Goal: Information Seeking & Learning: Learn about a topic

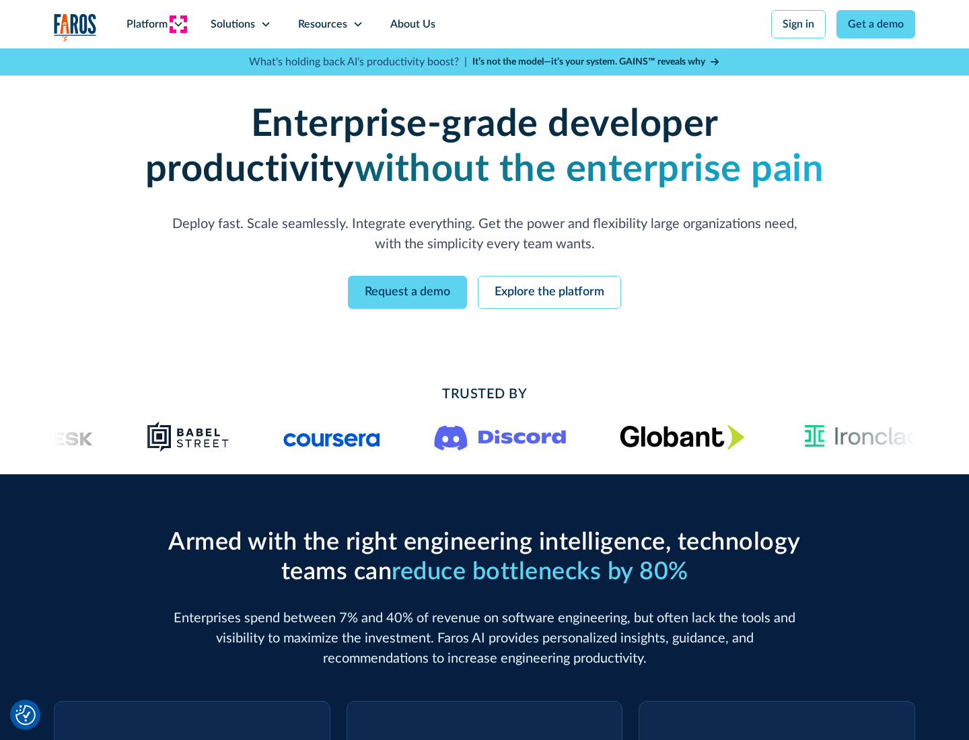
click at [178, 24] on icon at bounding box center [178, 24] width 11 height 11
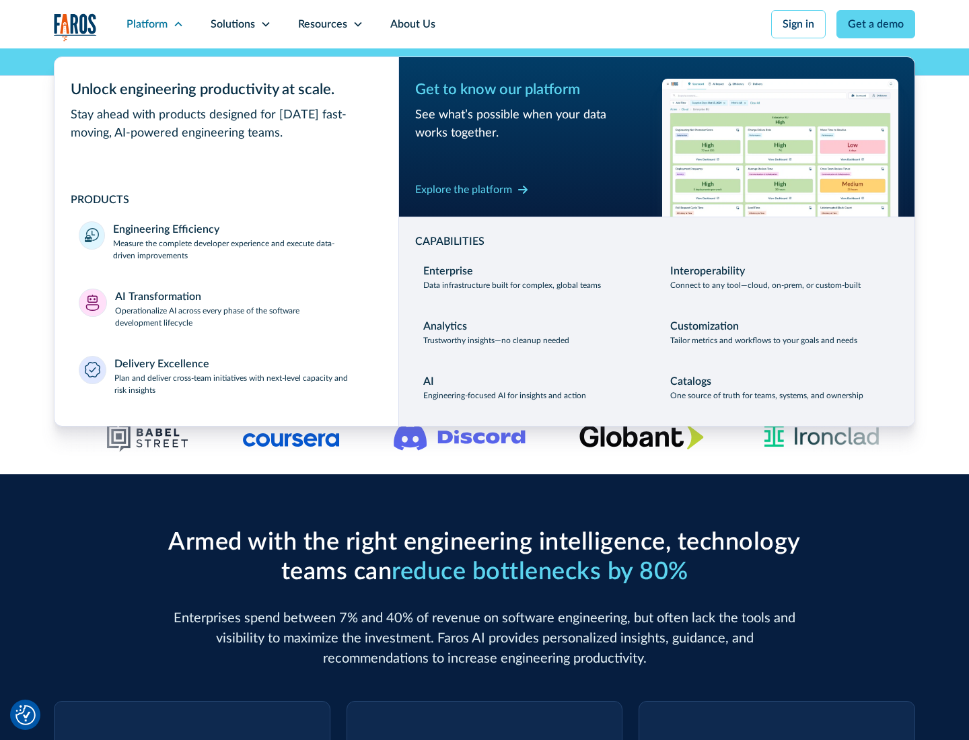
click at [244, 249] on p "Measure the complete developer experience and execute data-driven improvements" at bounding box center [243, 250] width 261 height 24
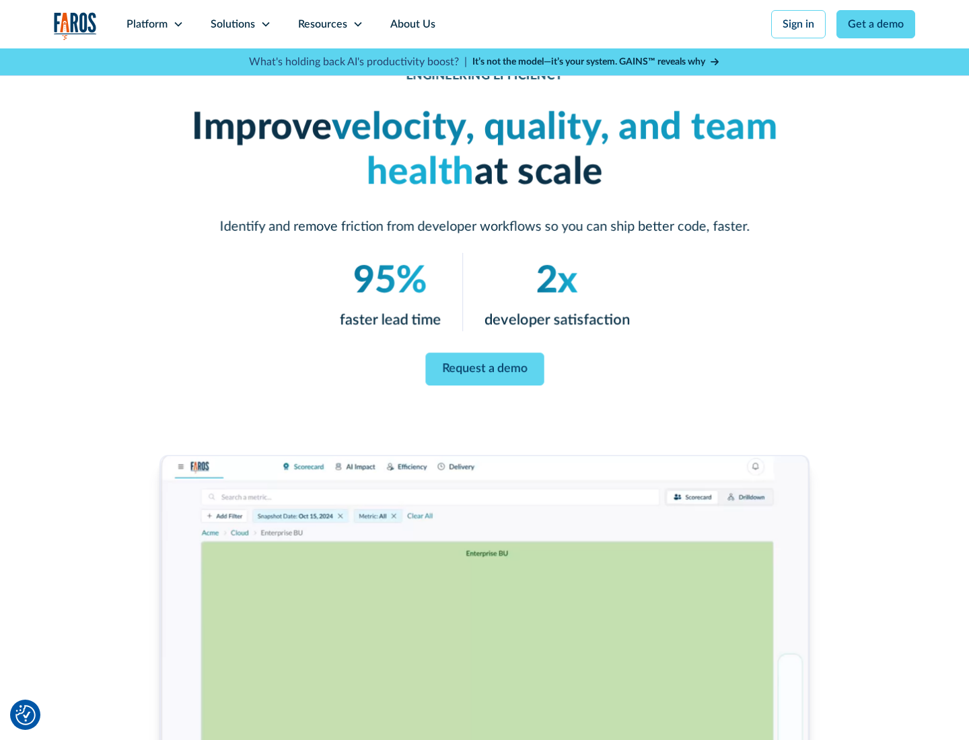
click at [485, 367] on link "Request a demo" at bounding box center [484, 369] width 118 height 33
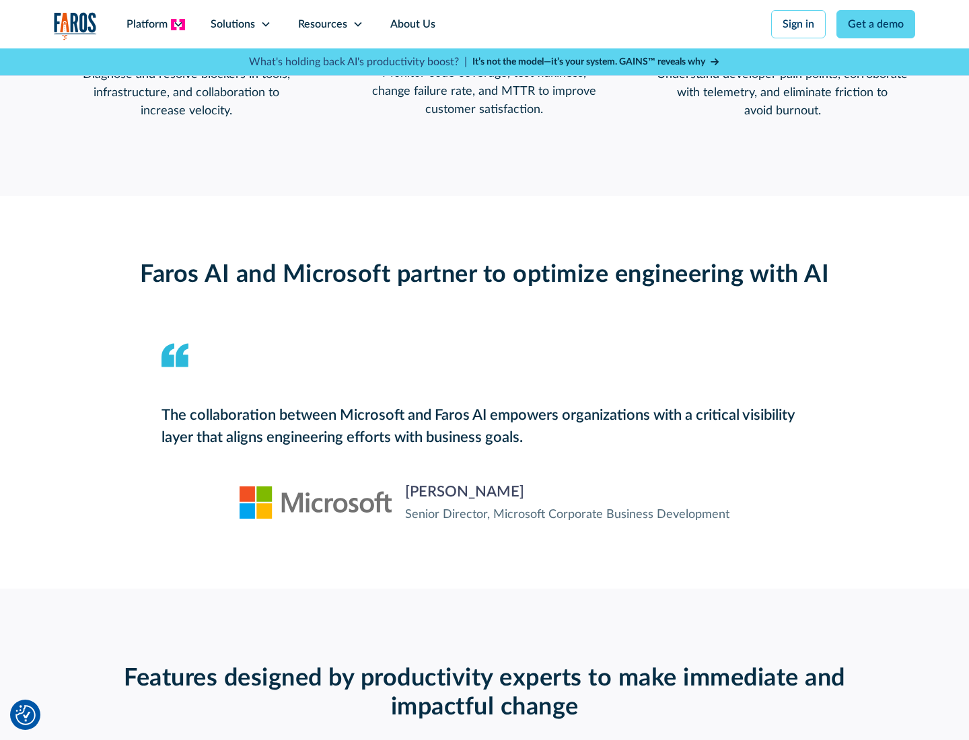
click at [178, 24] on icon at bounding box center [178, 24] width 11 height 11
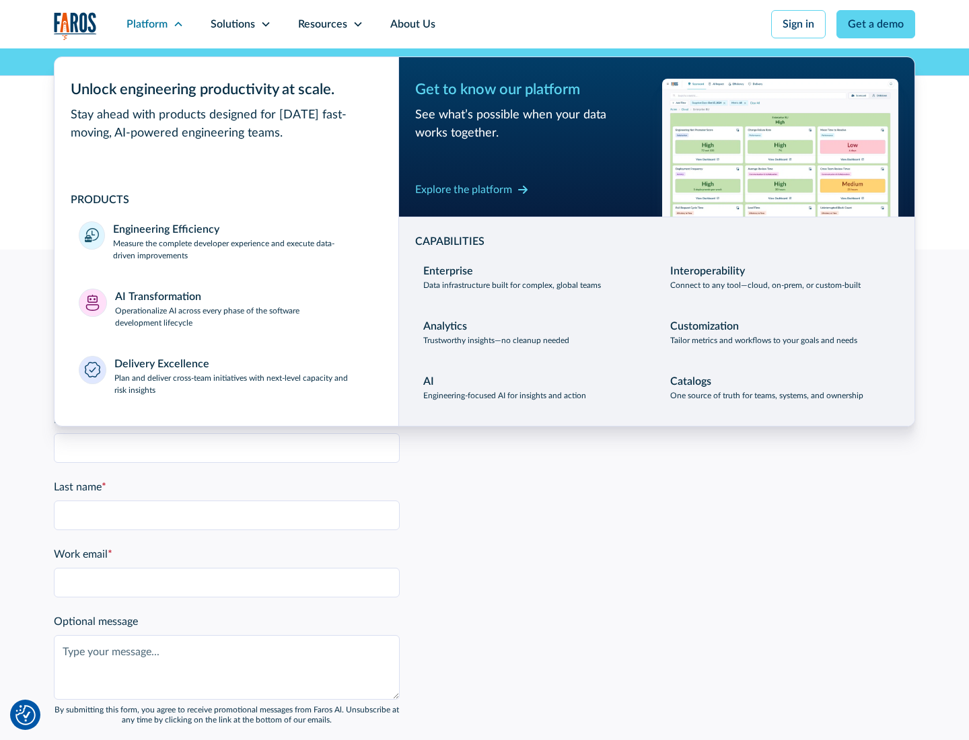
scroll to position [2952, 0]
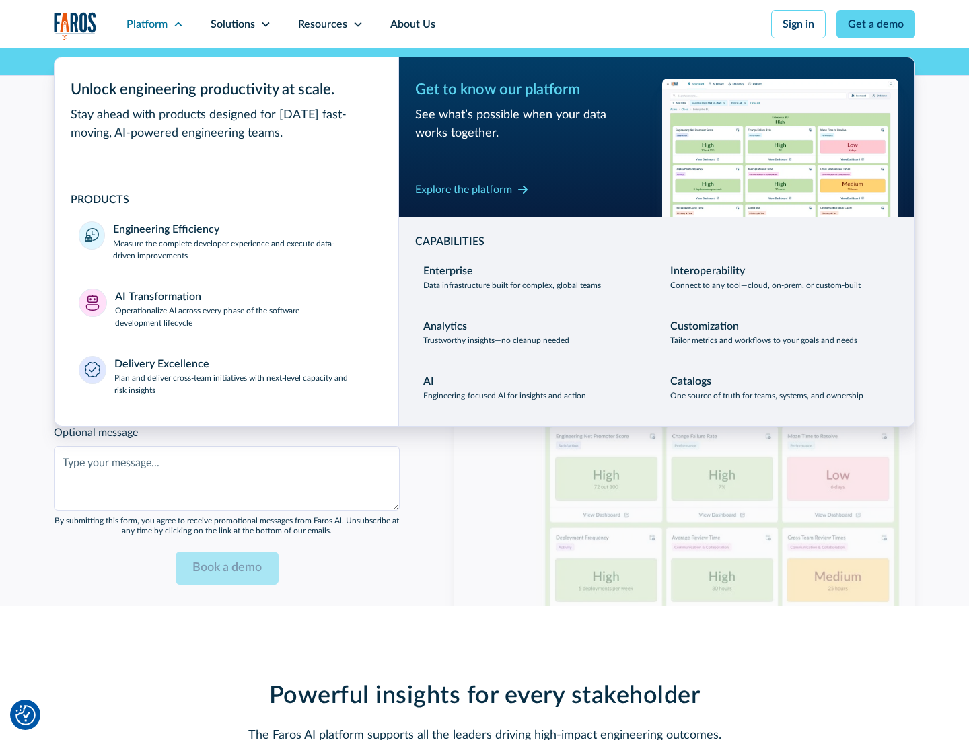
click at [244, 308] on p "Operationalize AI across every phase of the software development lifecycle" at bounding box center [245, 317] width 260 height 24
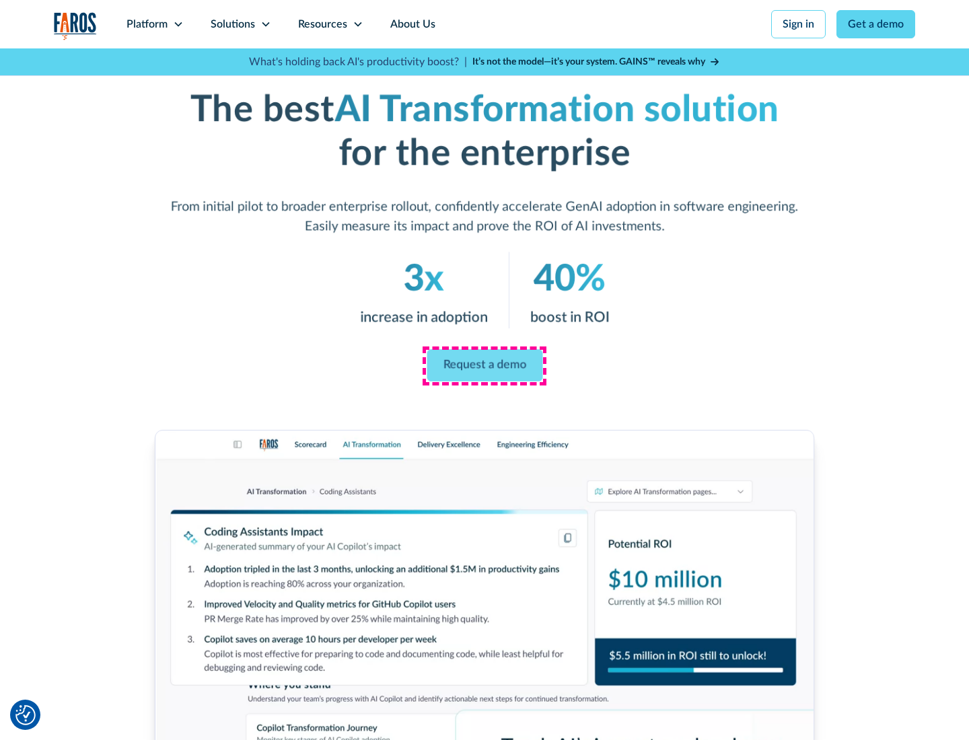
click at [485, 365] on link "Request a demo" at bounding box center [485, 366] width 116 height 32
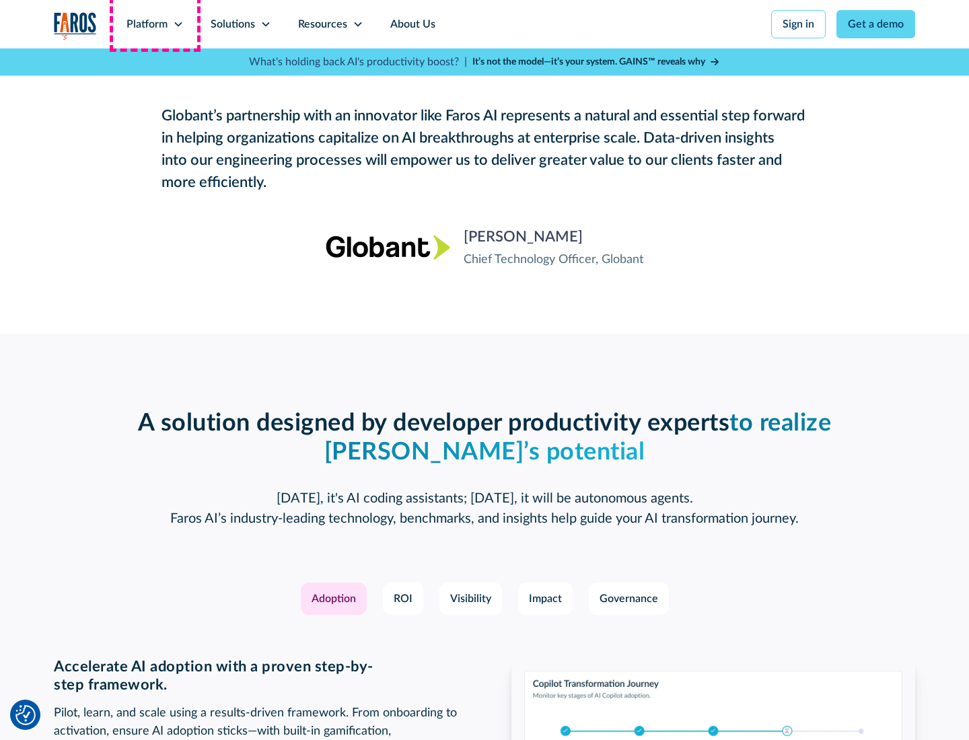
click at [155, 24] on div "Platform" at bounding box center [147, 24] width 41 height 16
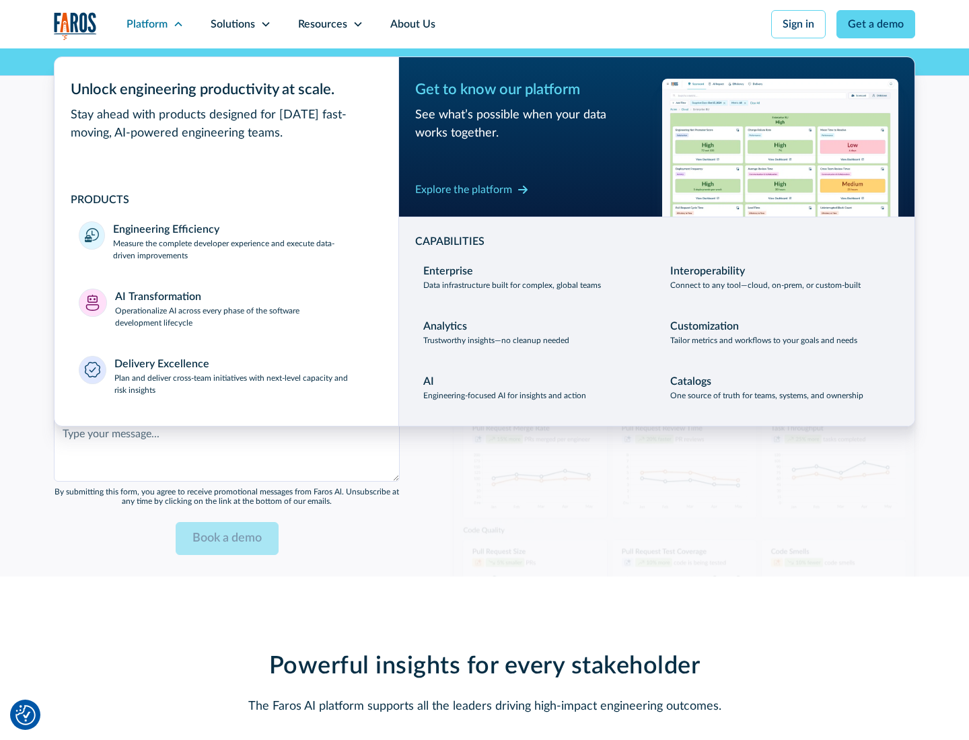
click at [464, 189] on div "Explore the platform" at bounding box center [463, 190] width 97 height 16
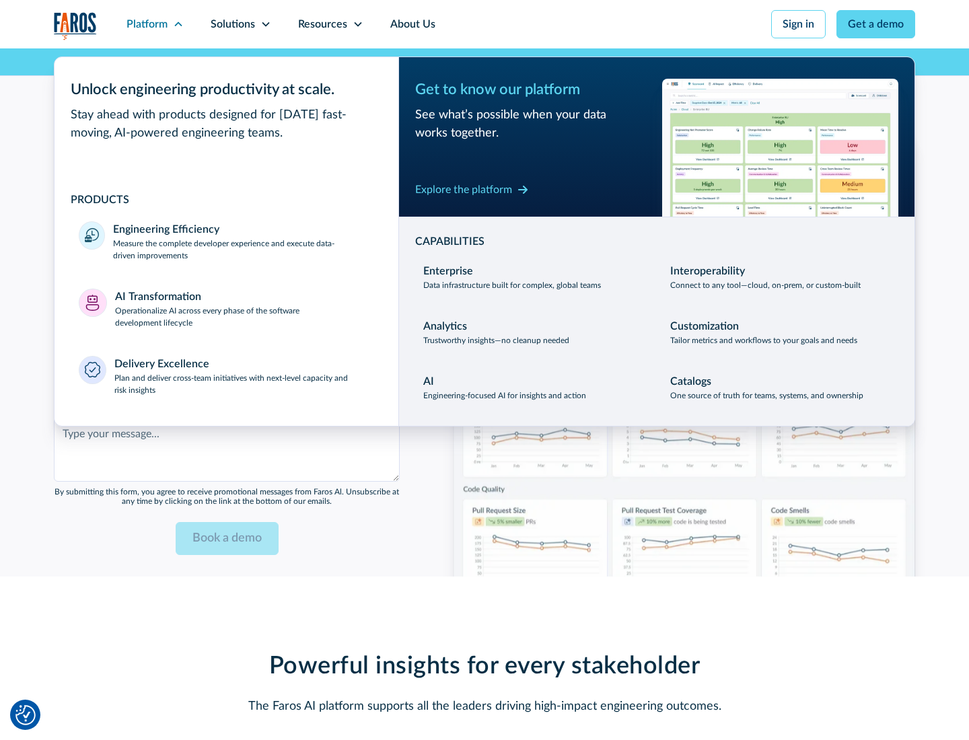
scroll to position [3275, 0]
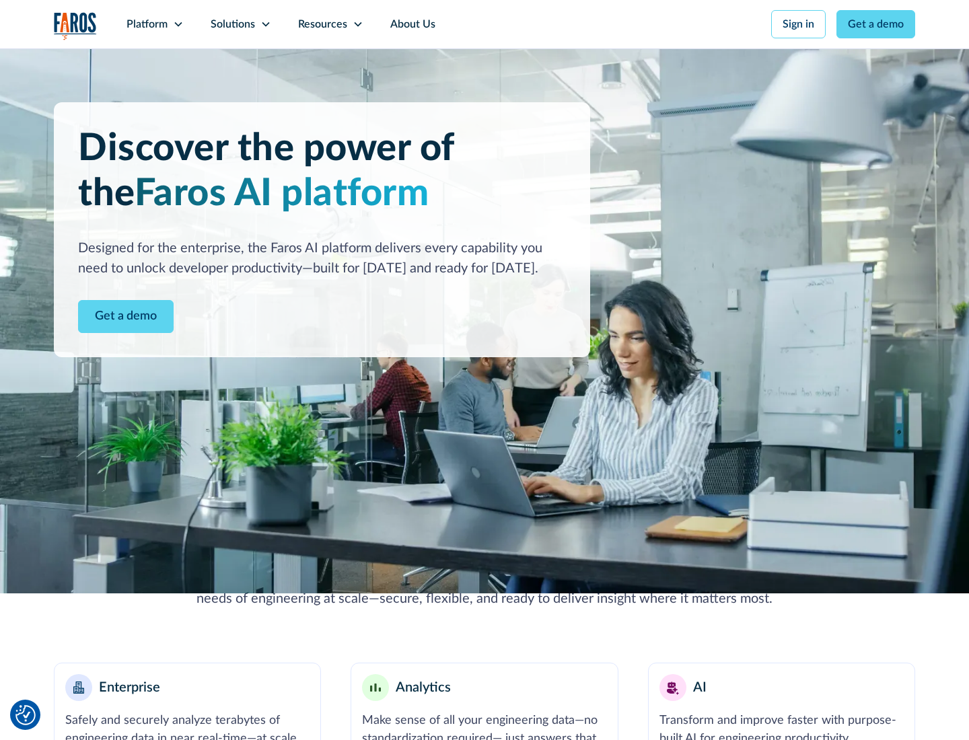
click at [126, 316] on link "Get a demo" at bounding box center [126, 316] width 96 height 33
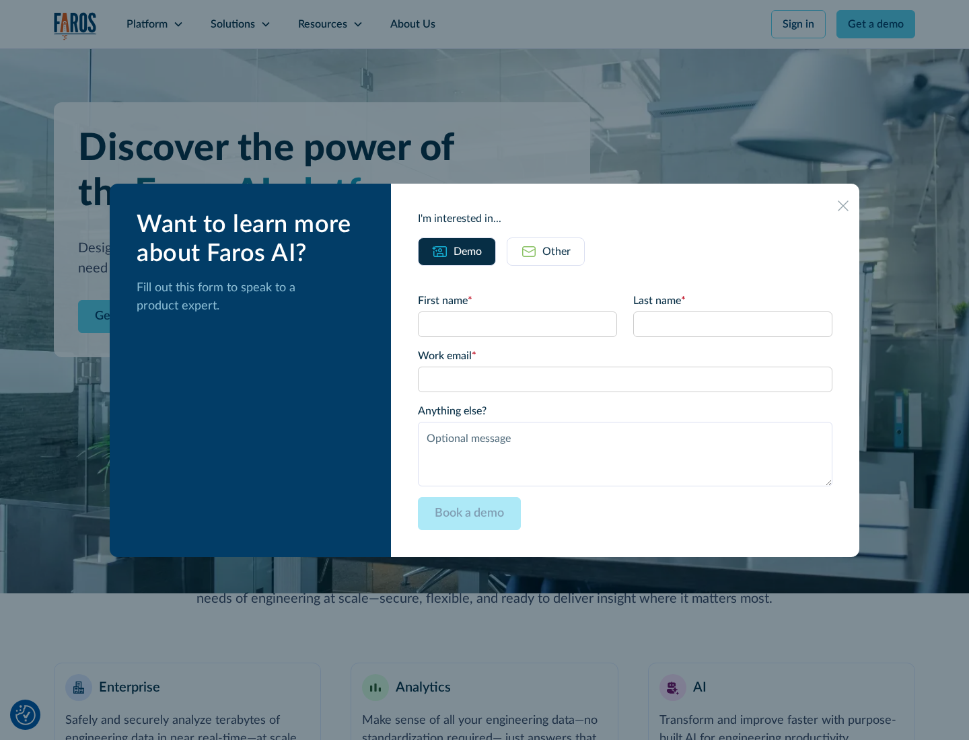
click at [557, 251] on div "Other" at bounding box center [556, 252] width 28 height 16
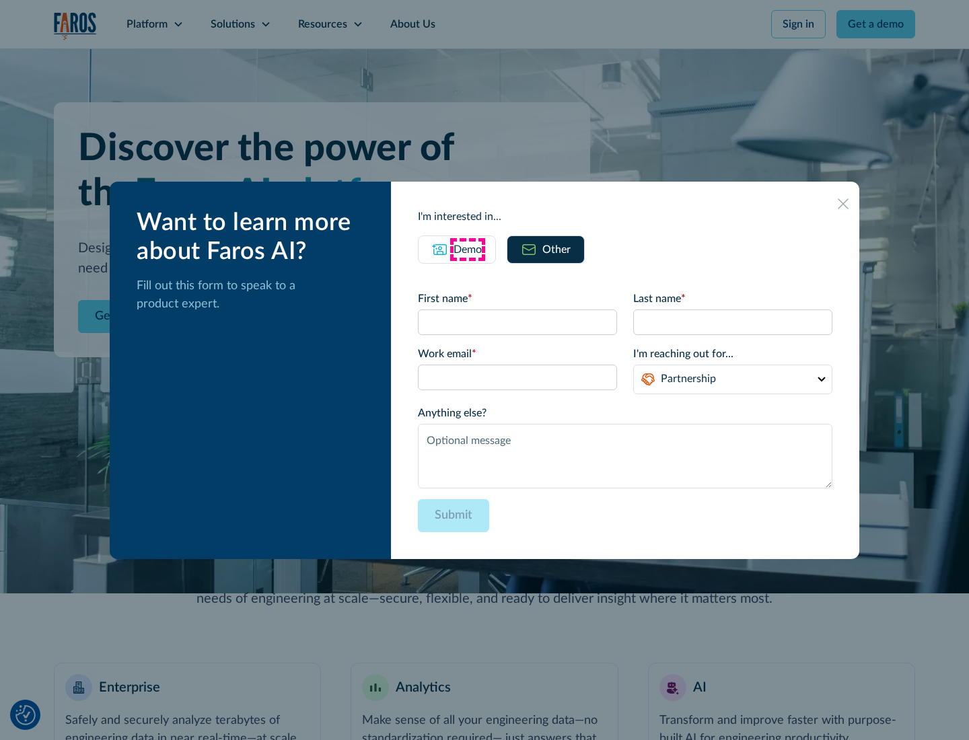
click at [468, 249] on div "Demo" at bounding box center [468, 250] width 28 height 16
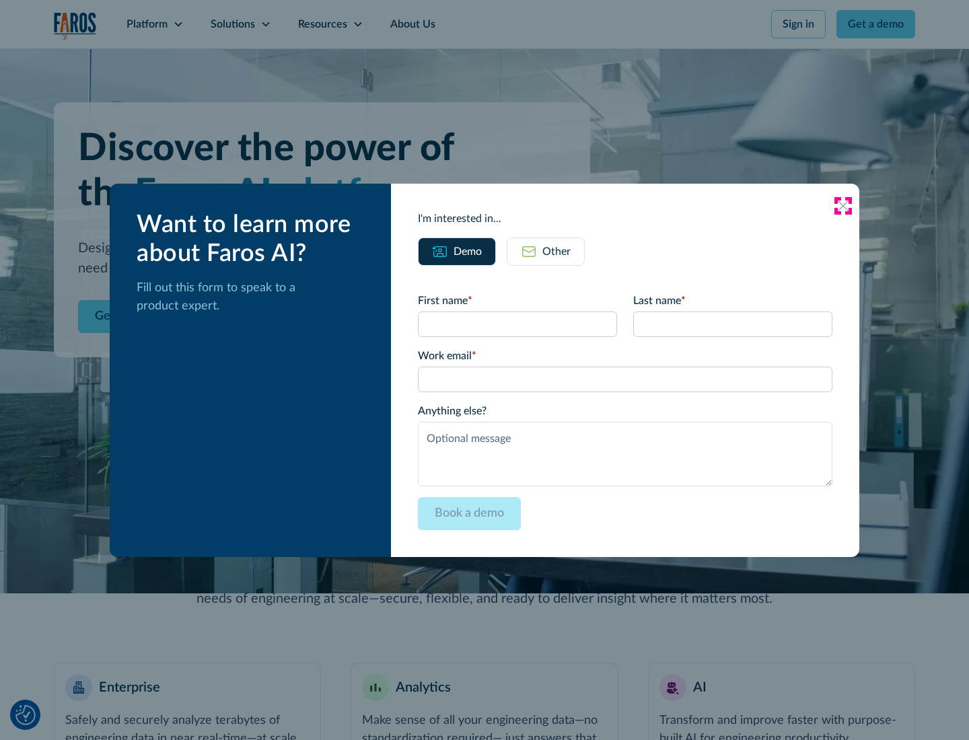
click at [843, 205] on icon at bounding box center [843, 206] width 11 height 11
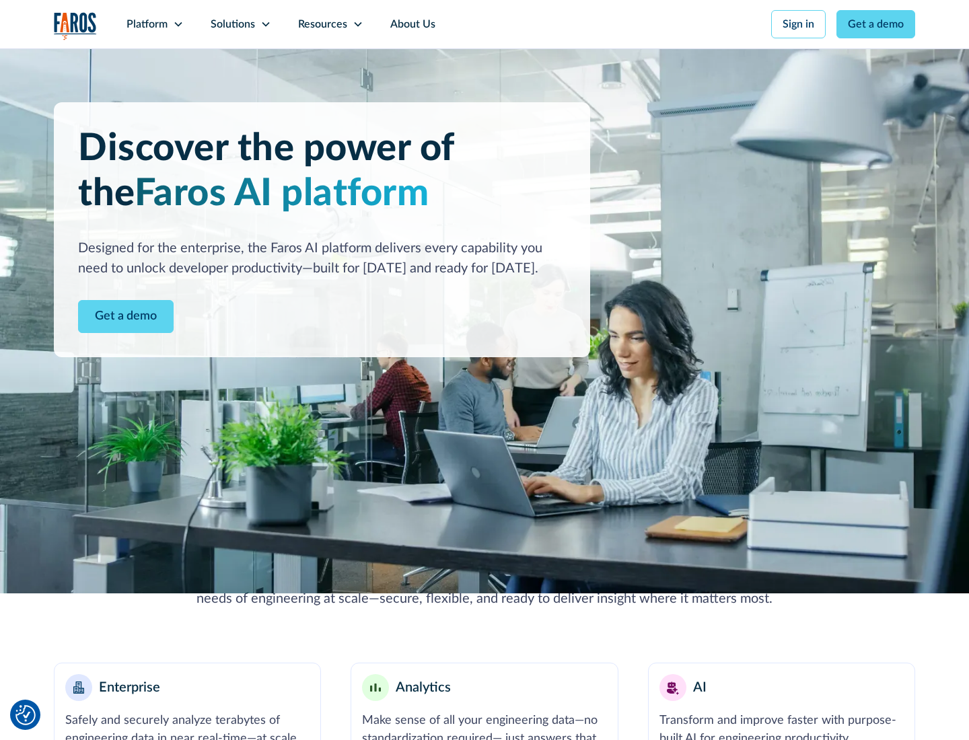
click at [178, 24] on icon at bounding box center [178, 24] width 11 height 11
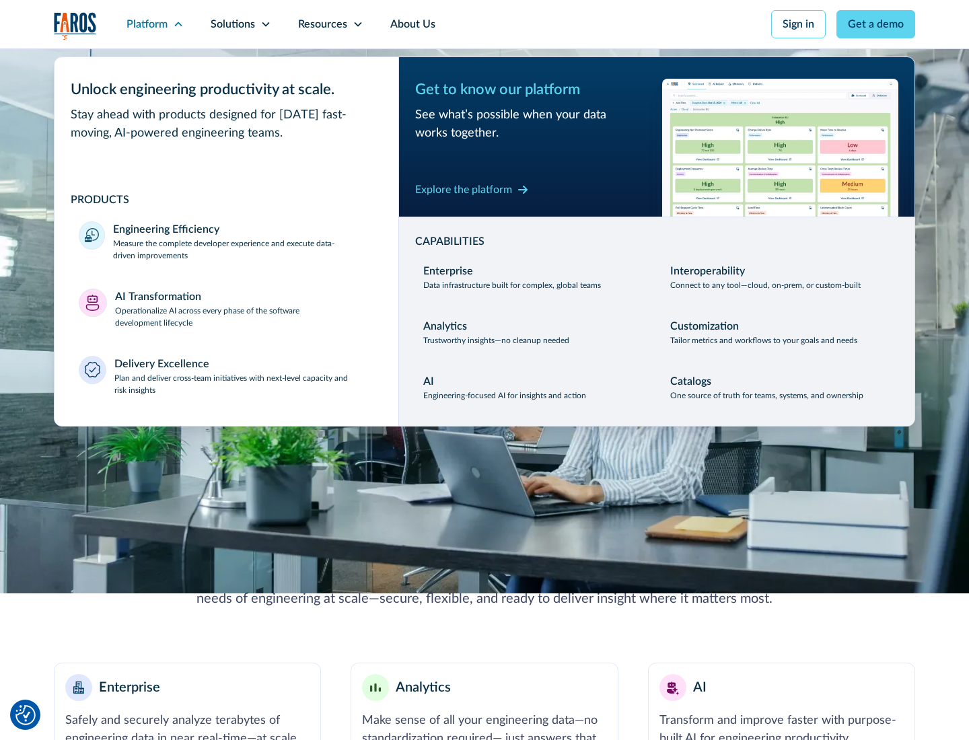
click at [244, 384] on p "Plan and deliver cross-team initiatives with next-level capacity and risk insig…" at bounding box center [244, 384] width 260 height 24
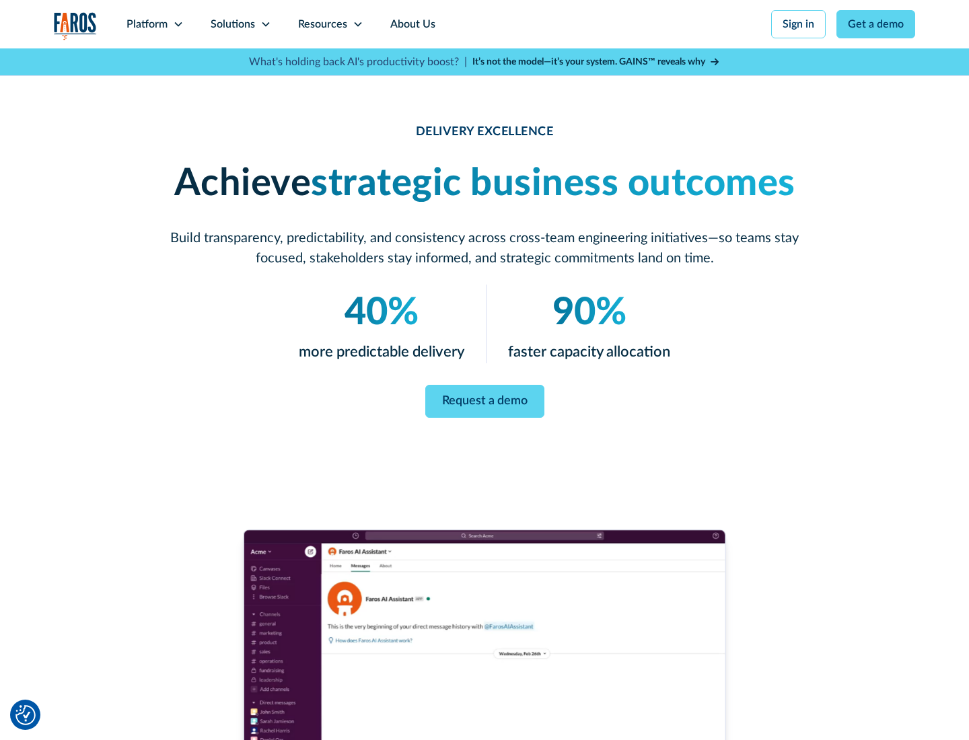
click at [265, 24] on icon at bounding box center [265, 24] width 11 height 11
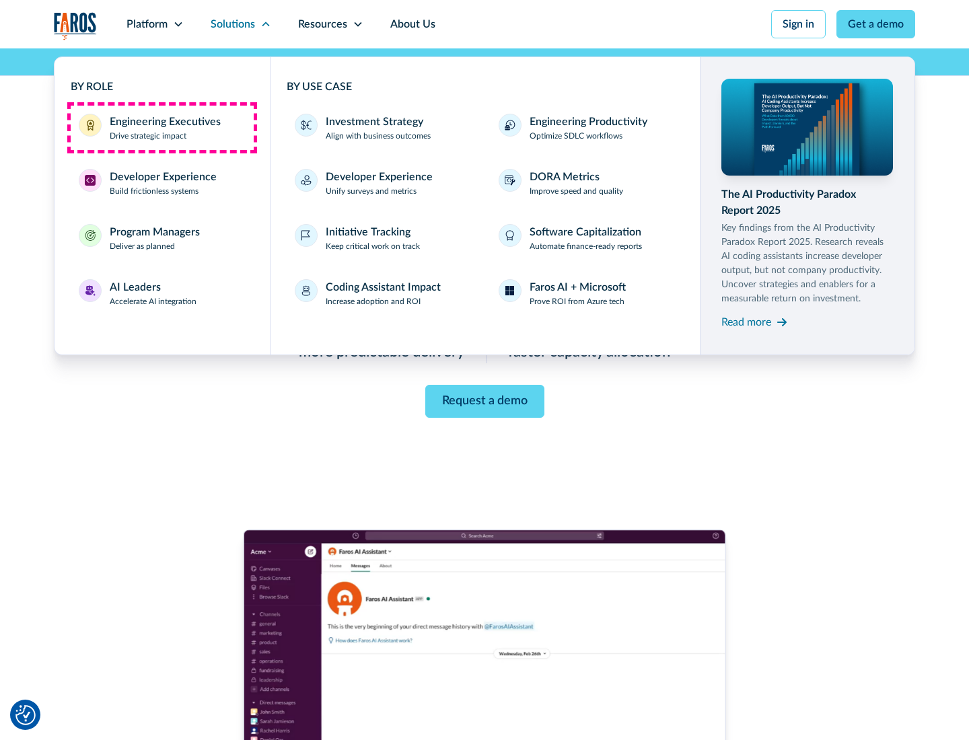
click at [162, 128] on div "Engineering Executives" at bounding box center [165, 122] width 111 height 16
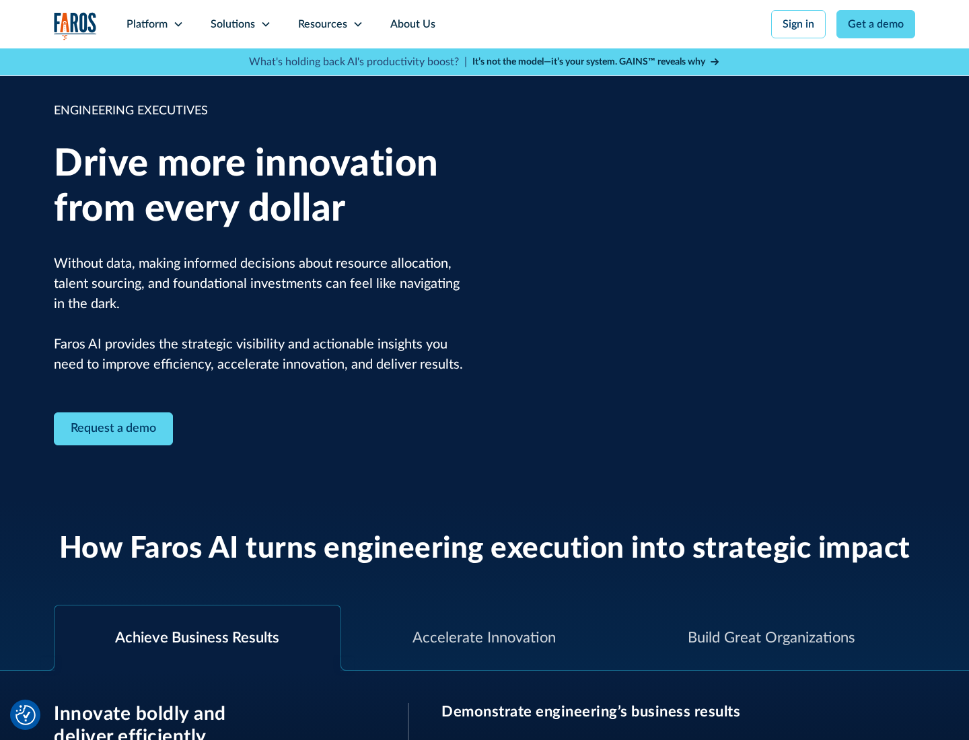
click at [265, 24] on icon at bounding box center [265, 24] width 11 height 11
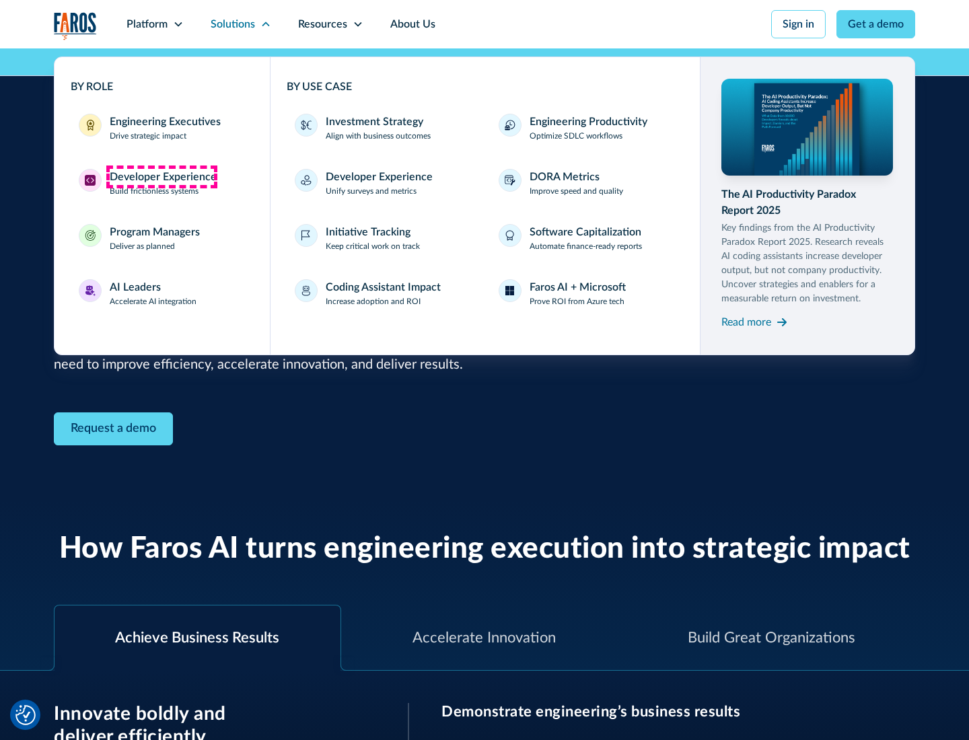
click at [162, 177] on div "Developer Experience" at bounding box center [163, 177] width 107 height 16
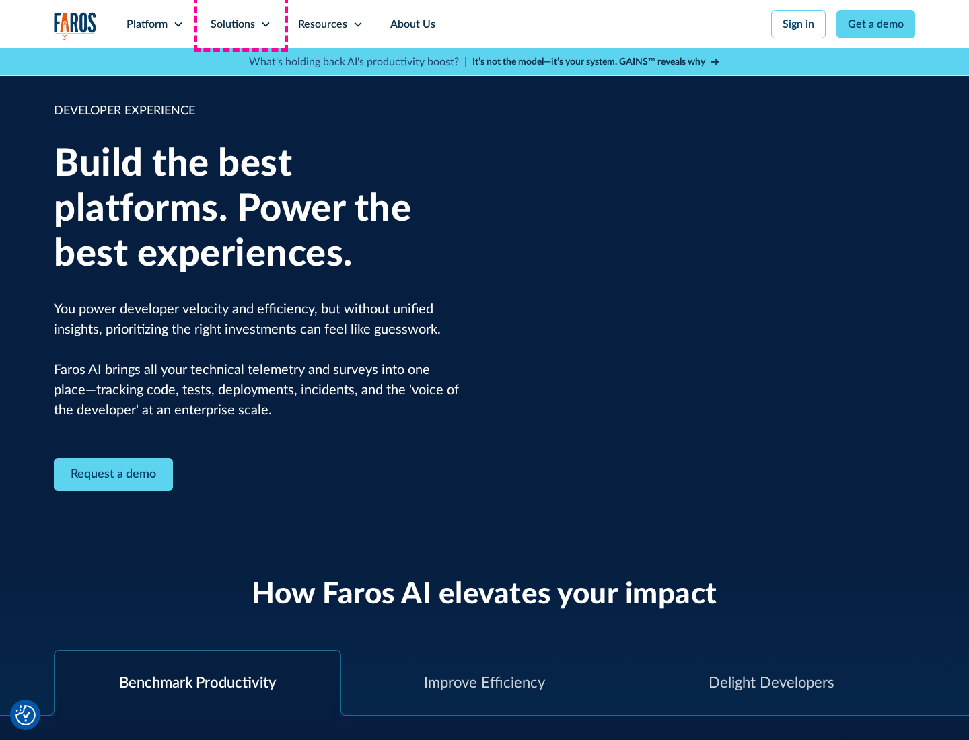
click at [240, 24] on div "Solutions" at bounding box center [233, 24] width 44 height 16
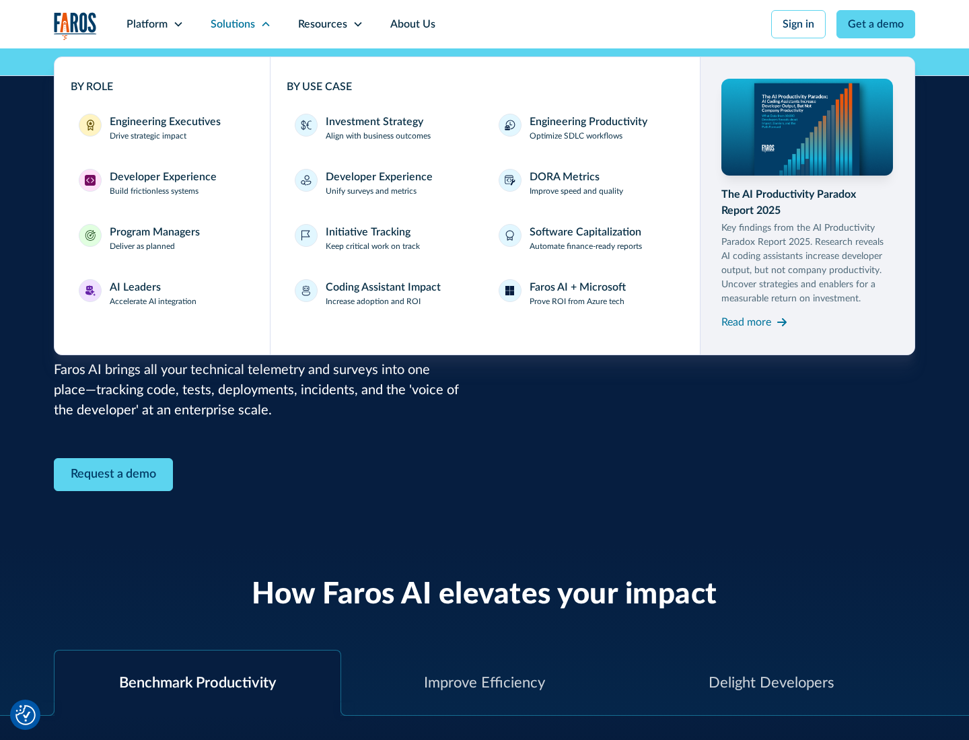
click at [154, 238] on div "Program Managers" at bounding box center [155, 232] width 90 height 16
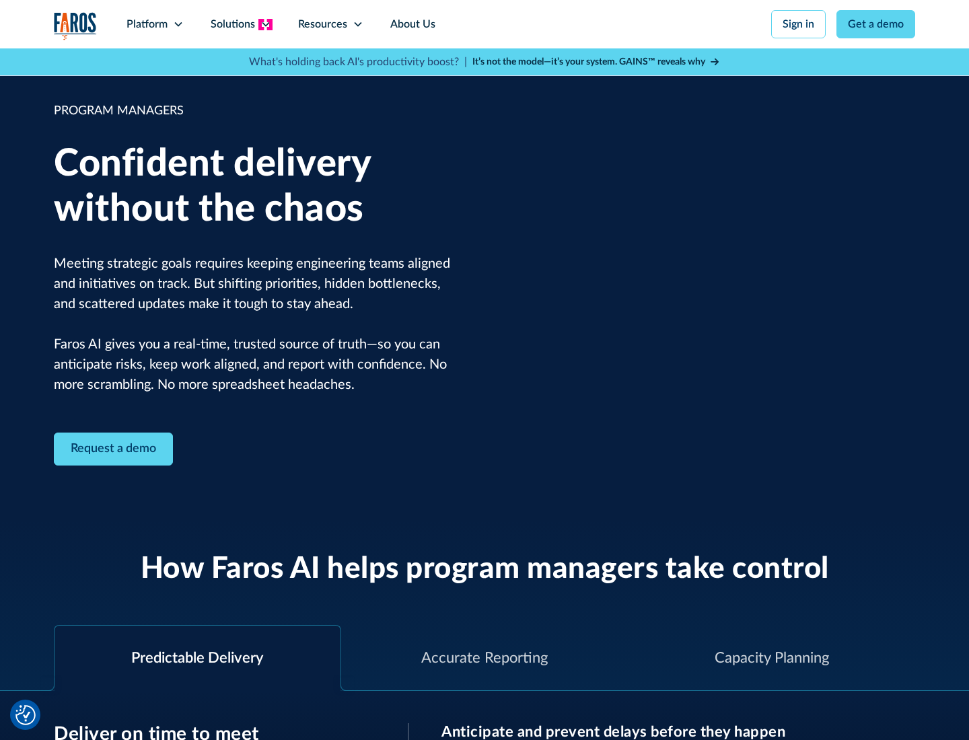
click at [265, 24] on icon at bounding box center [265, 24] width 11 height 11
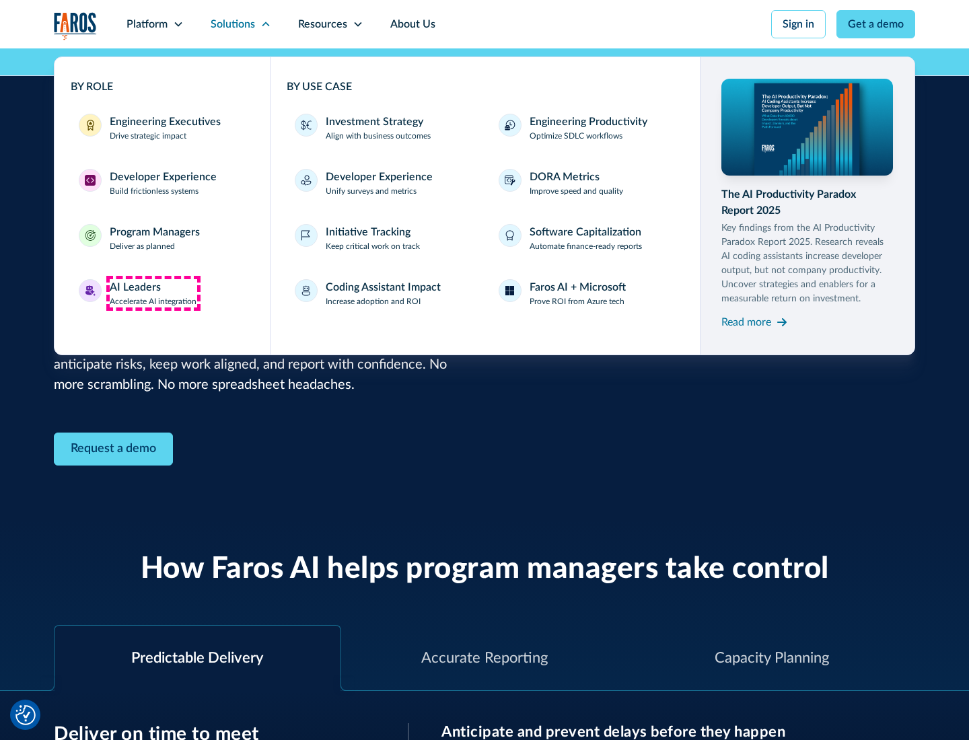
click at [153, 293] on div "AI Leaders" at bounding box center [135, 287] width 51 height 16
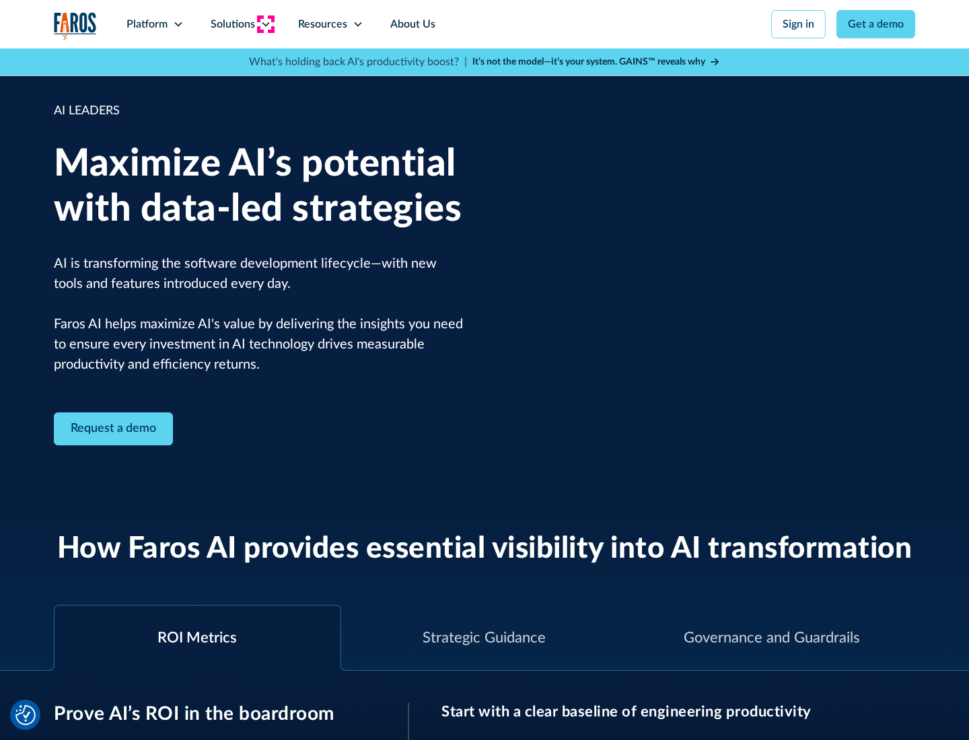
click at [265, 24] on icon at bounding box center [265, 24] width 11 height 11
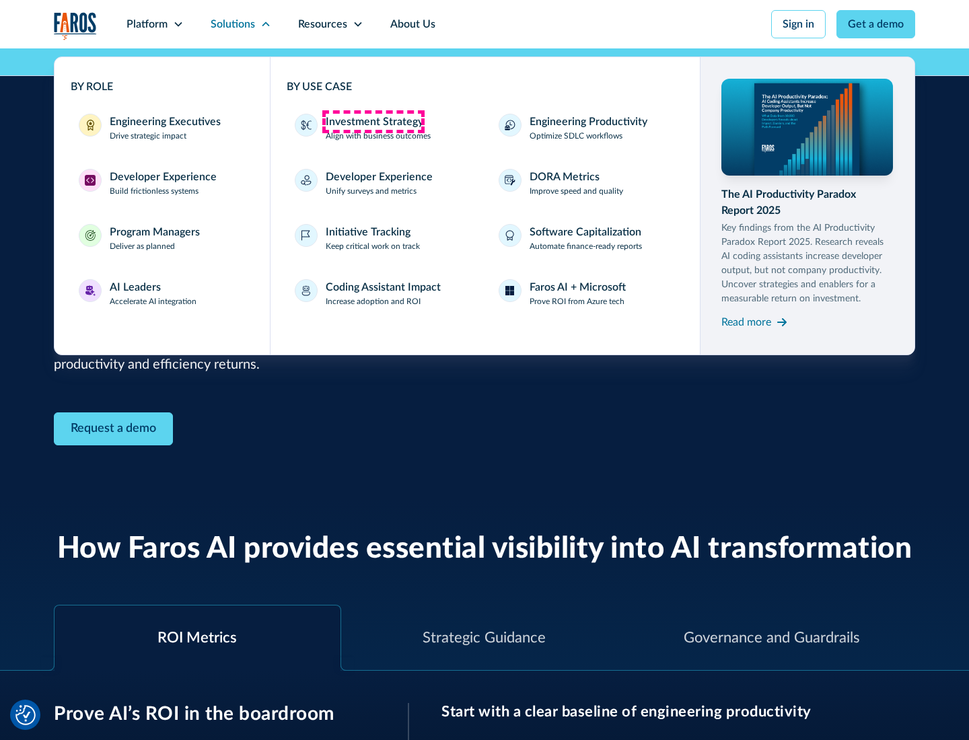
click at [373, 122] on div "Investment Strategy" at bounding box center [375, 122] width 98 height 16
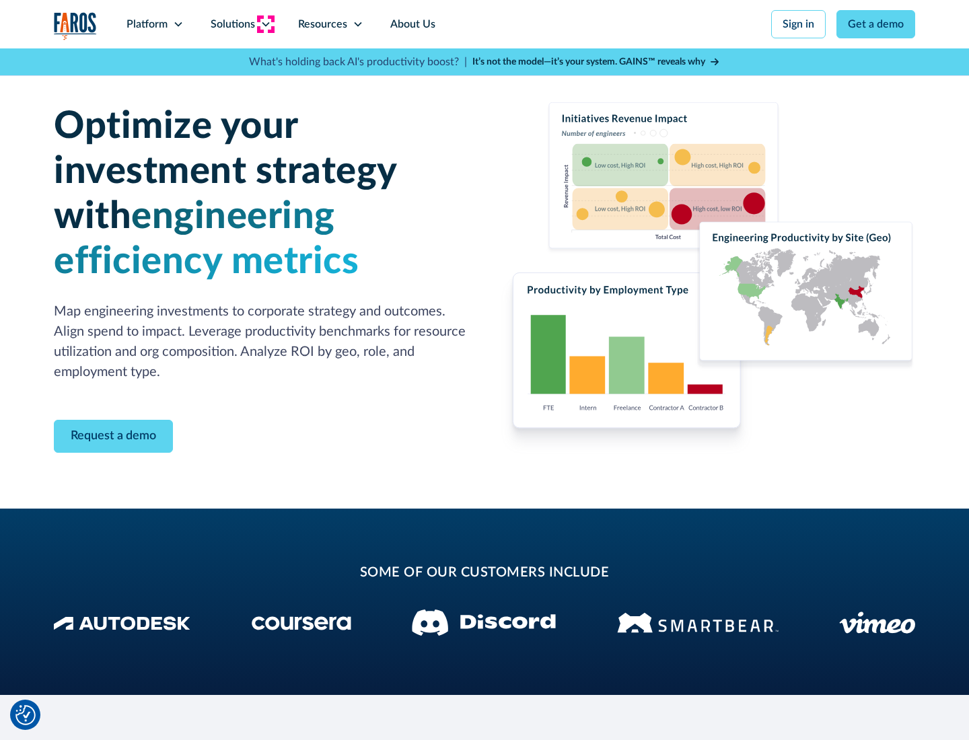
click at [265, 24] on icon at bounding box center [265, 24] width 11 height 11
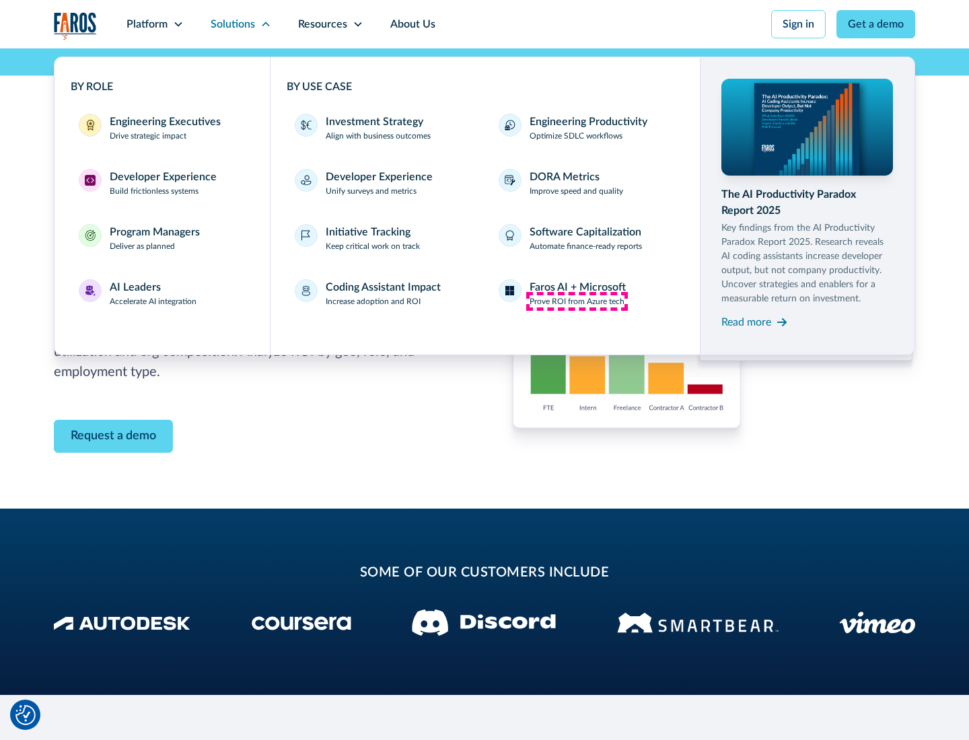
click at [577, 301] on p "Prove ROI from Azure tech" at bounding box center [577, 301] width 95 height 12
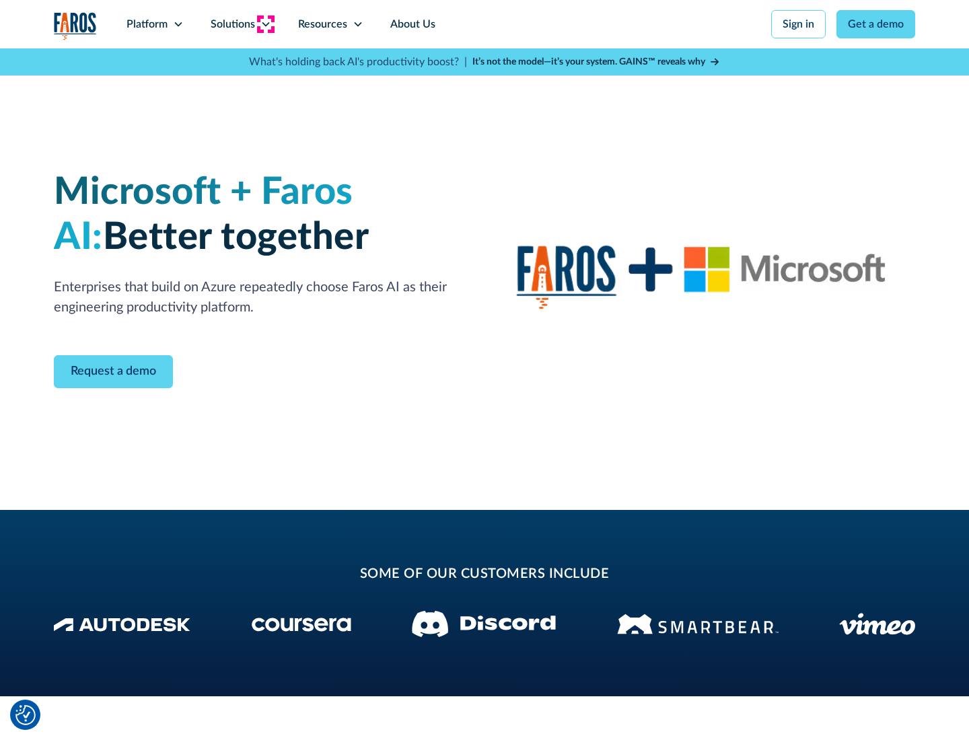
click at [265, 24] on icon at bounding box center [265, 24] width 11 height 11
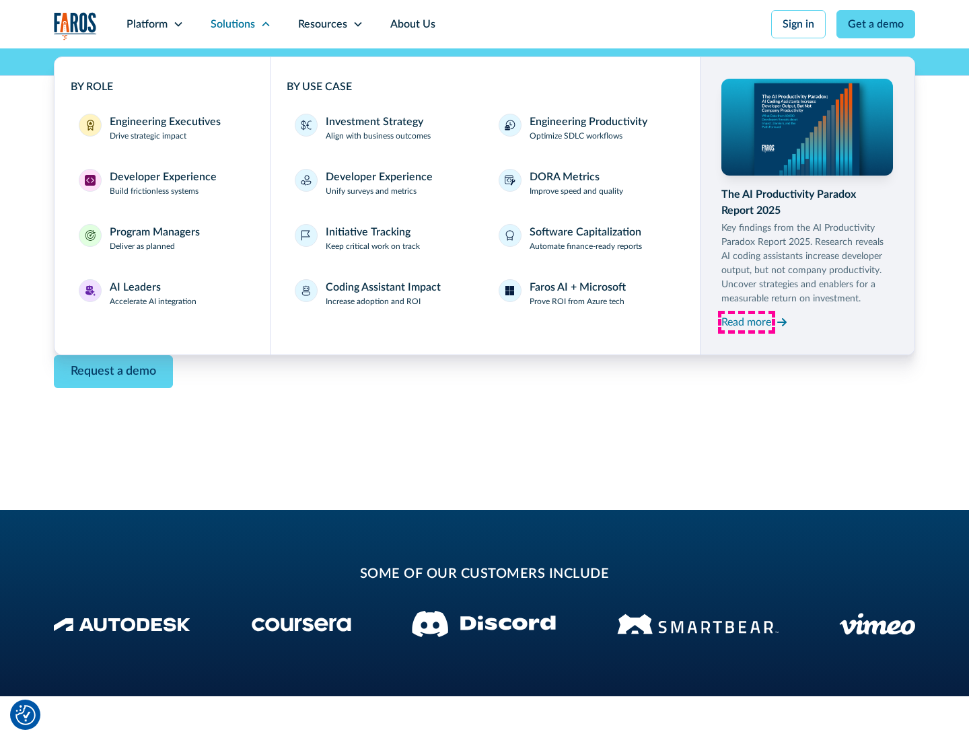
click at [746, 322] on div "Read more" at bounding box center [746, 322] width 50 height 16
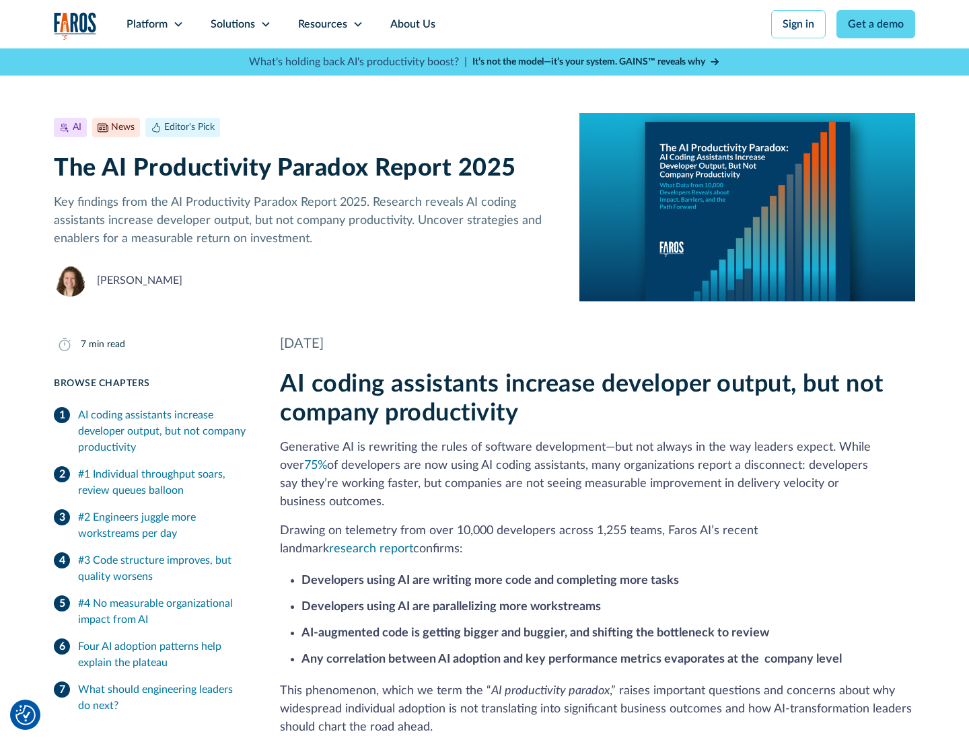
click at [357, 24] on icon at bounding box center [358, 24] width 11 height 11
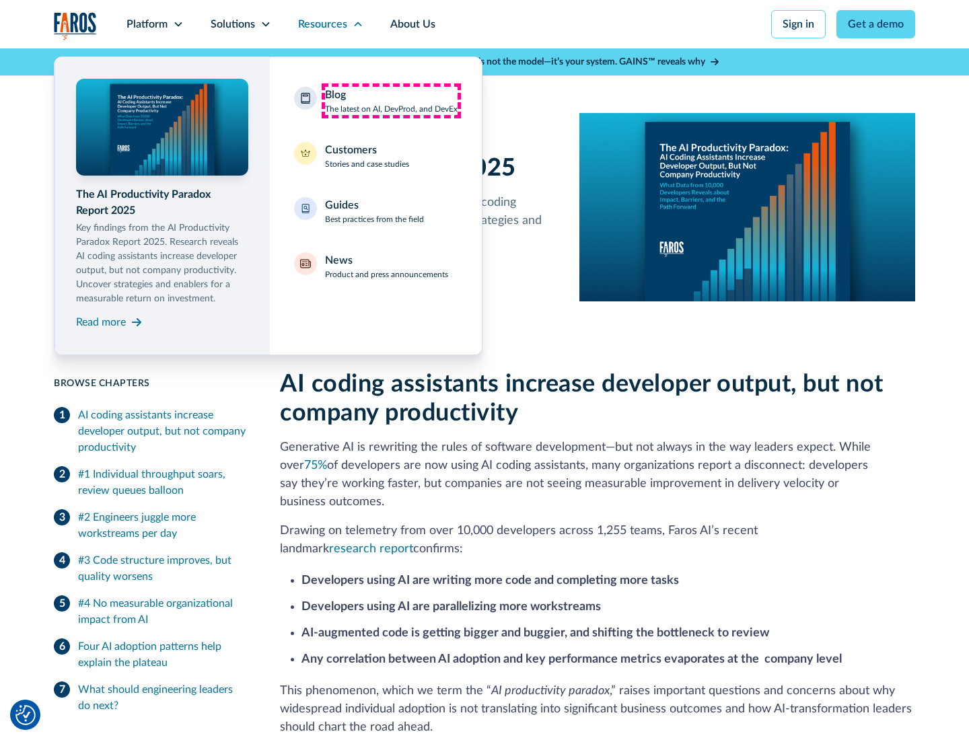
click at [391, 101] on div "Blog The latest on AI, DevProd, and DevEx" at bounding box center [391, 101] width 133 height 28
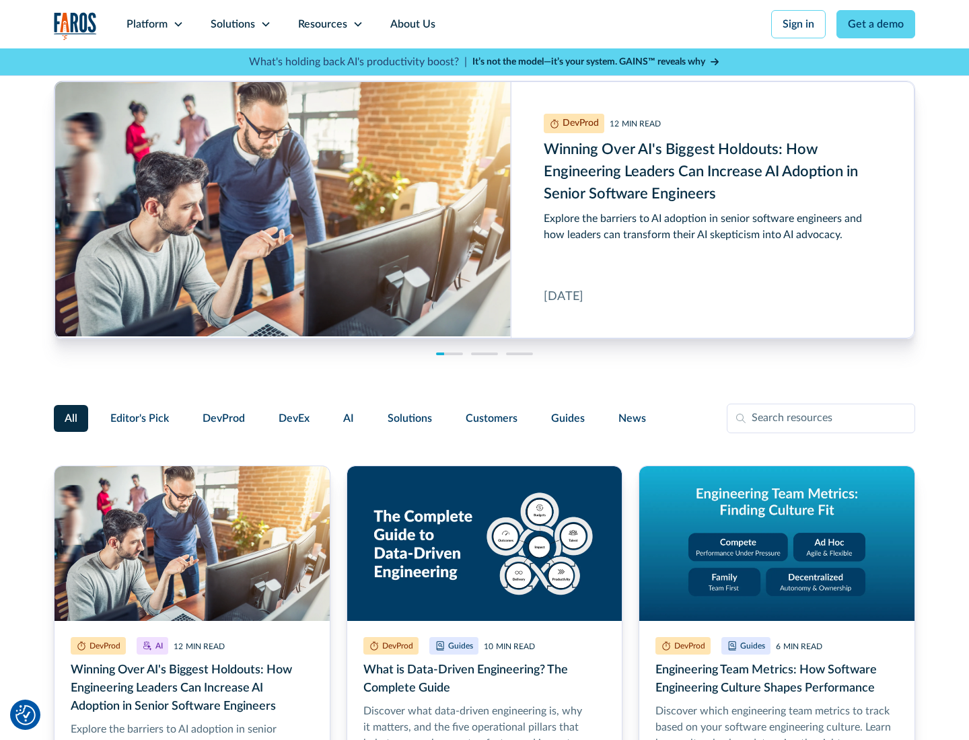
click at [876, 24] on link "Get a demo" at bounding box center [875, 24] width 79 height 28
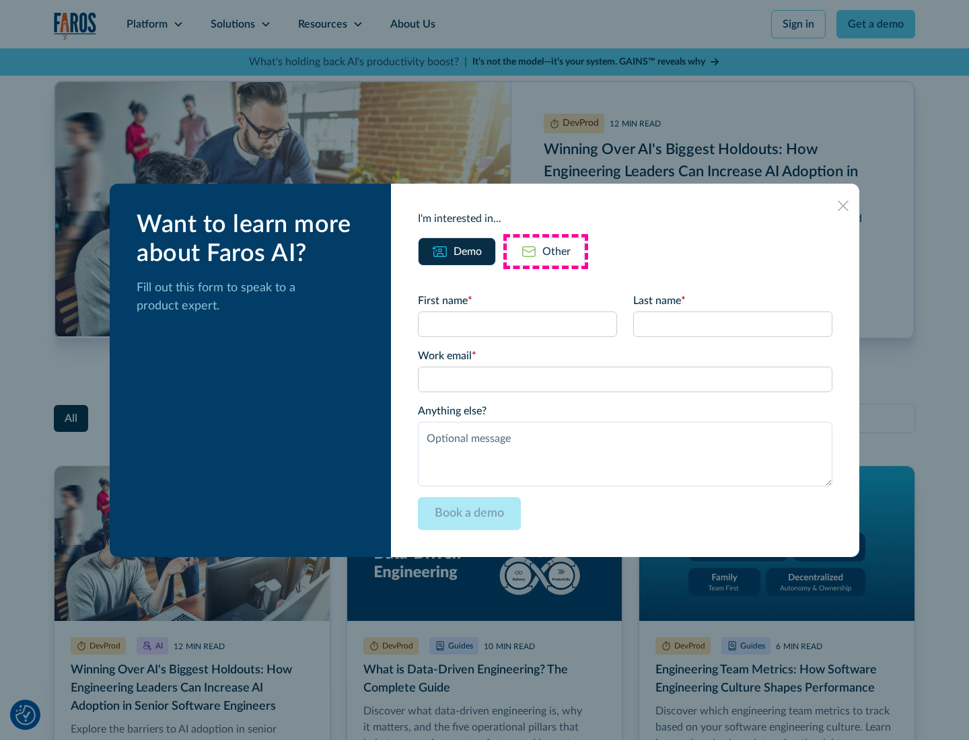
click at [546, 251] on div "Other" at bounding box center [556, 252] width 28 height 16
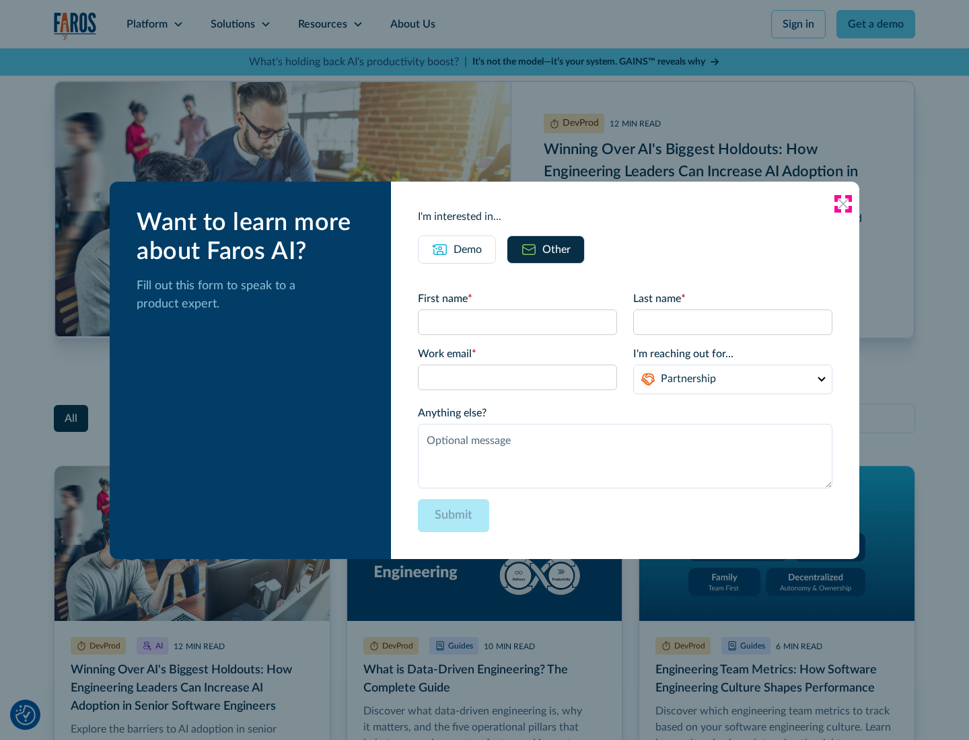
click at [843, 203] on icon at bounding box center [843, 204] width 11 height 11
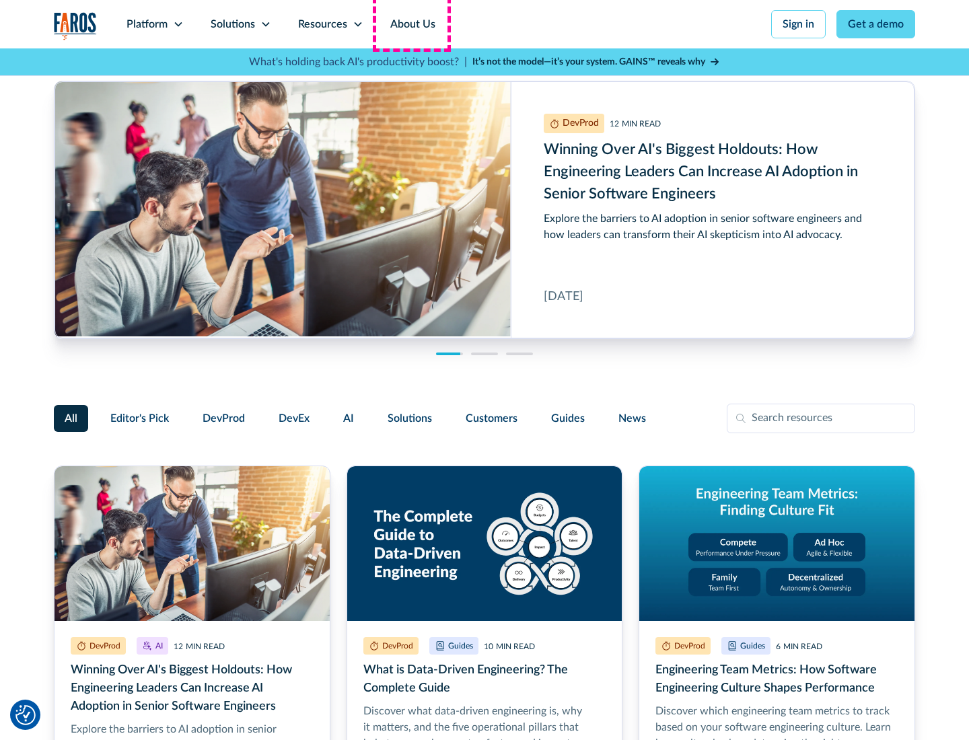
click at [411, 24] on link "About Us" at bounding box center [413, 24] width 72 height 48
